Goal: Task Accomplishment & Management: Manage account settings

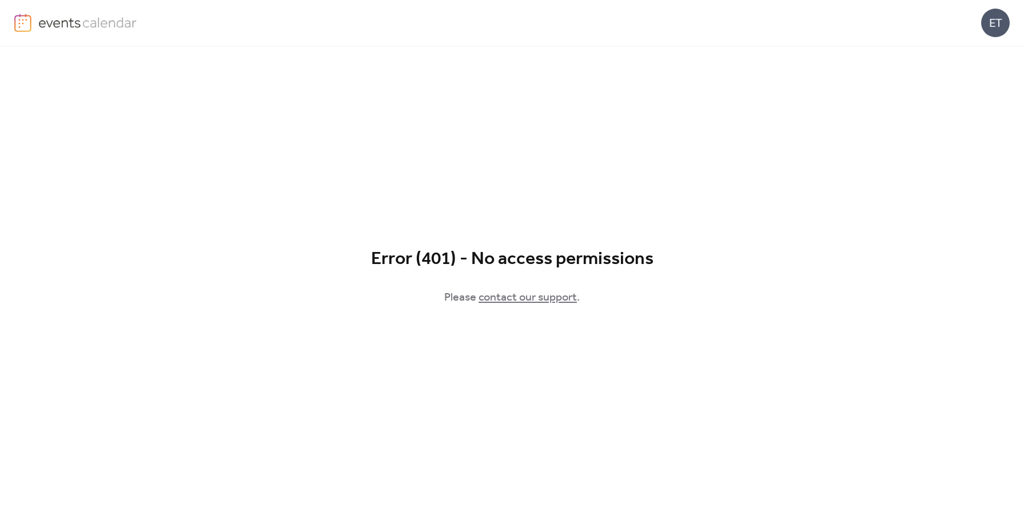
click at [999, 25] on div "ET" at bounding box center [996, 23] width 29 height 29
click at [989, 105] on span "Sign out" at bounding box center [972, 102] width 33 height 14
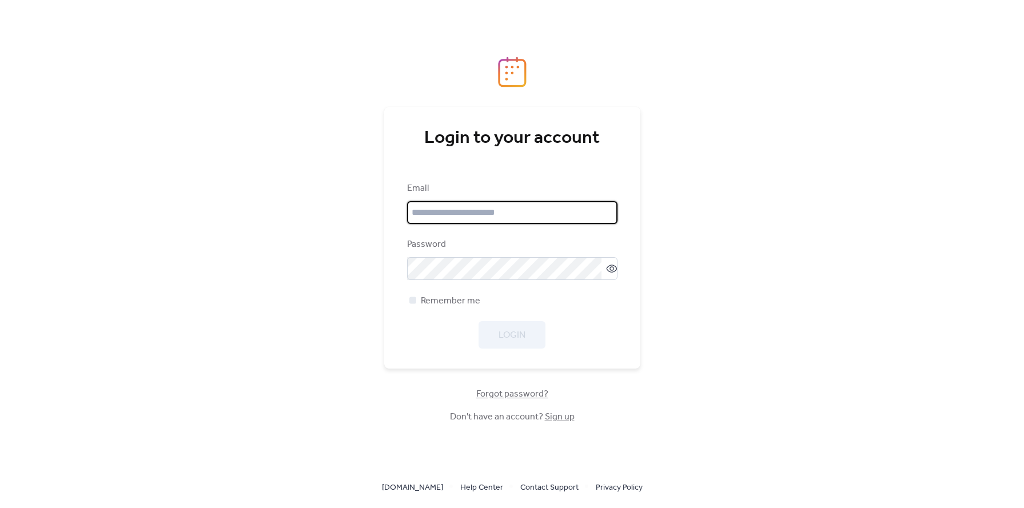
type input "**********"
